Goal: Find specific page/section: Find specific page/section

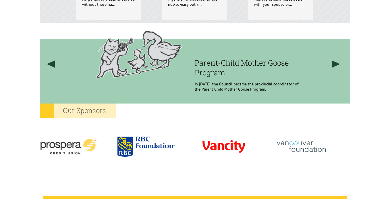
scroll to position [451, 0]
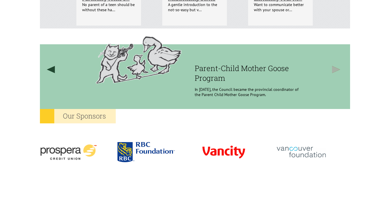
click at [336, 72] on link at bounding box center [336, 69] width 22 height 82
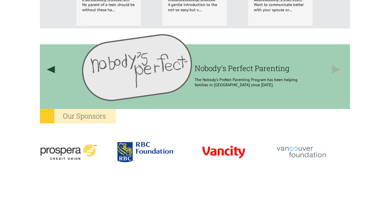
click at [335, 71] on link at bounding box center [336, 69] width 22 height 82
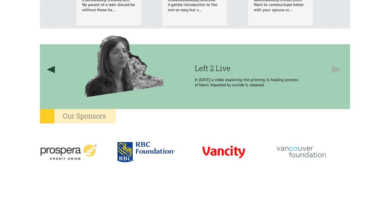
click at [335, 71] on link at bounding box center [336, 69] width 22 height 82
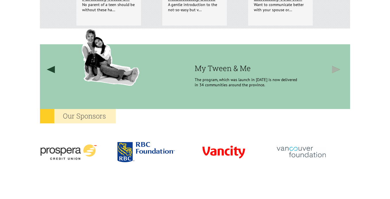
click at [335, 71] on link at bounding box center [336, 69] width 22 height 82
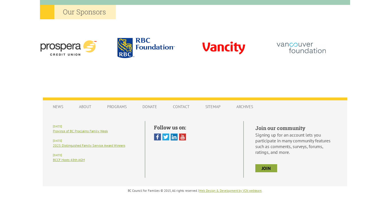
scroll to position [558, 0]
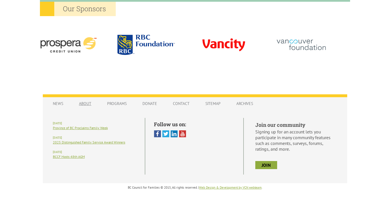
click at [93, 104] on link "About" at bounding box center [85, 103] width 24 height 11
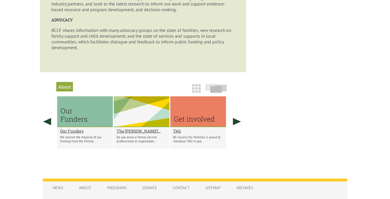
scroll to position [383, 0]
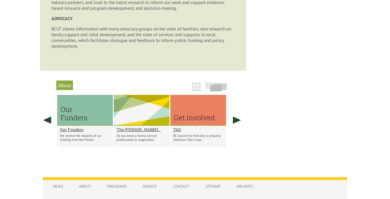
click at [197, 85] on img at bounding box center [196, 86] width 9 height 9
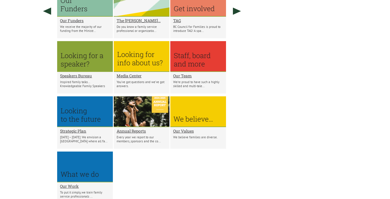
scroll to position [500, 0]
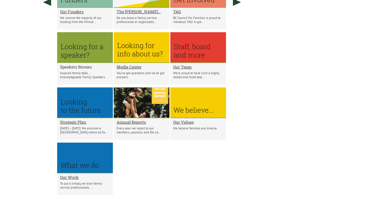
click at [83, 66] on h2 "Speakers Bureau" at bounding box center [85, 66] width 50 height 5
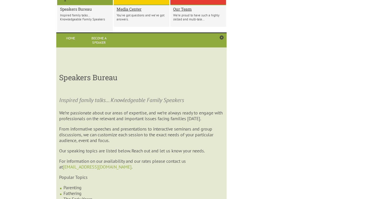
scroll to position [560, 0]
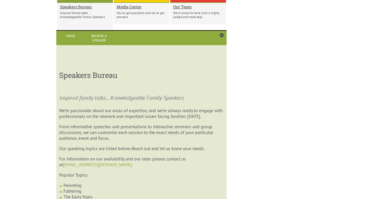
click at [225, 33] on div "Home Speakers Bureau Inspired family talks… Knowledgeable Family Speakers We’re…" at bounding box center [141, 37] width 170 height 15
click at [223, 35] on link at bounding box center [222, 35] width 4 height 5
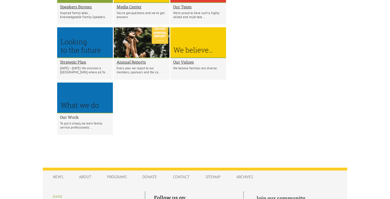
click at [70, 114] on h2 "Our Work" at bounding box center [85, 116] width 50 height 5
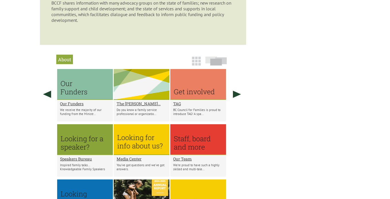
scroll to position [412, 0]
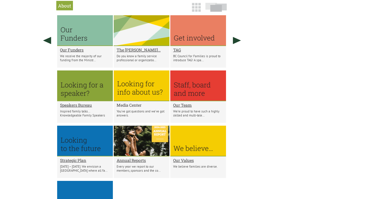
click at [125, 103] on h2 "Media Center" at bounding box center [142, 104] width 50 height 5
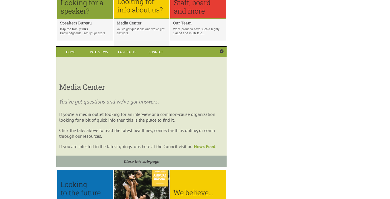
scroll to position [544, 0]
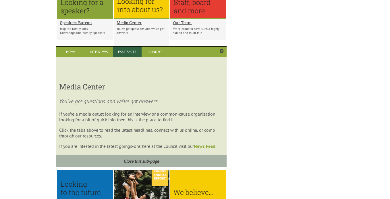
click at [130, 53] on link "Fast Facts" at bounding box center [127, 52] width 28 height 10
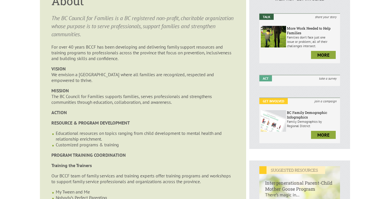
scroll to position [13, 0]
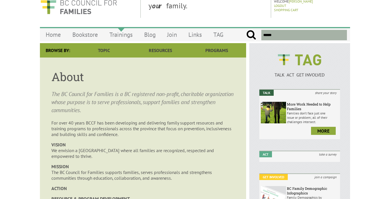
click at [124, 33] on link "Trainings" at bounding box center [121, 34] width 35 height 13
